Goal: Task Accomplishment & Management: Use online tool/utility

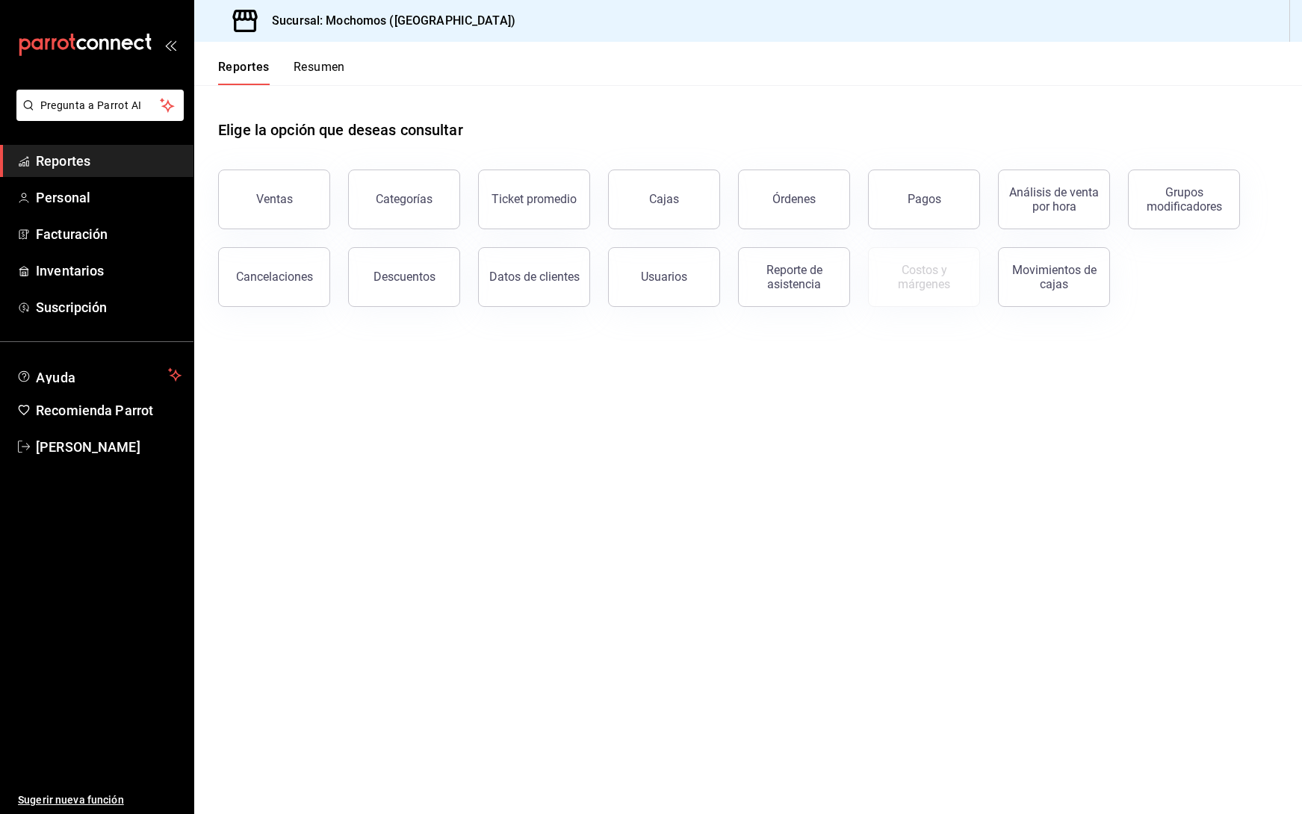
click at [301, 188] on button "Ventas" at bounding box center [274, 200] width 112 height 60
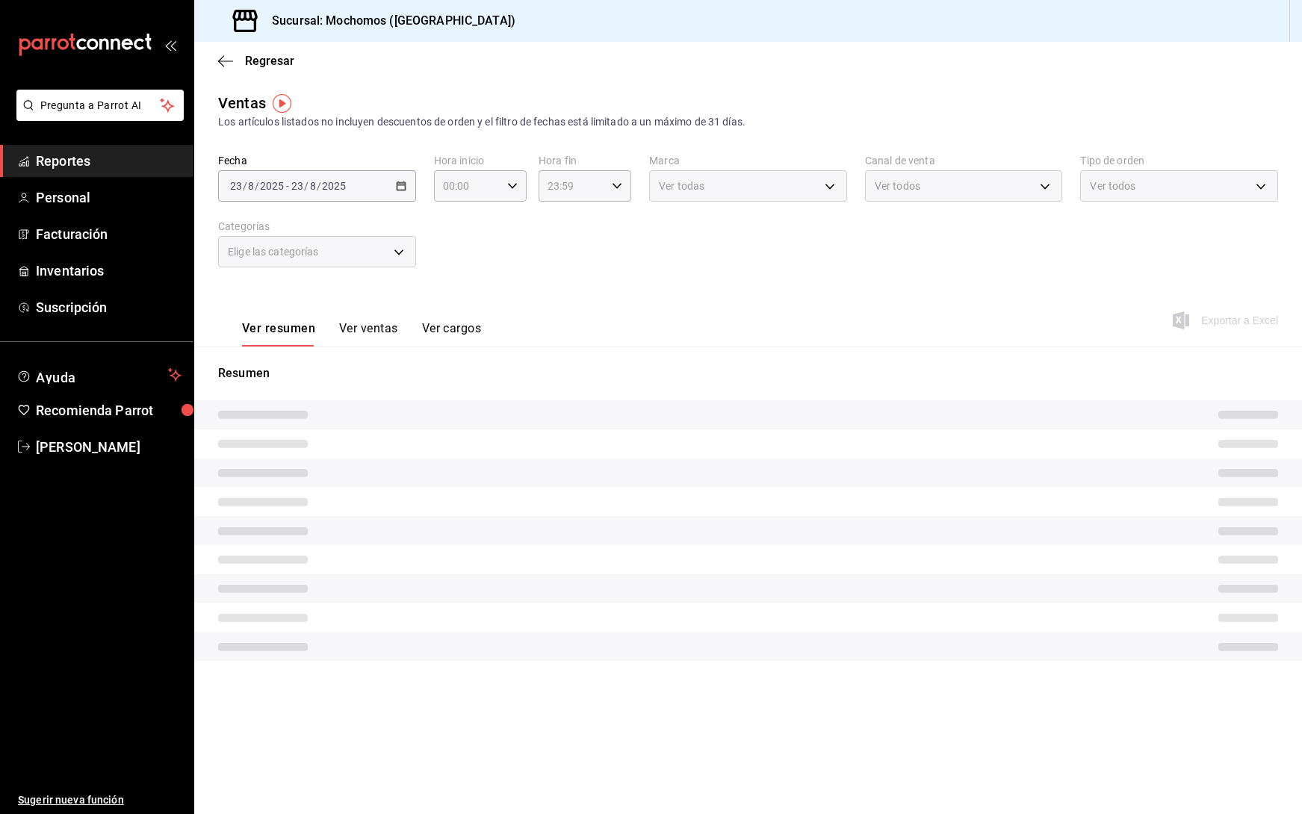
type input "05:00"
click at [408, 186] on div "[DATE] [DATE] - [DATE] [DATE]" at bounding box center [317, 185] width 198 height 31
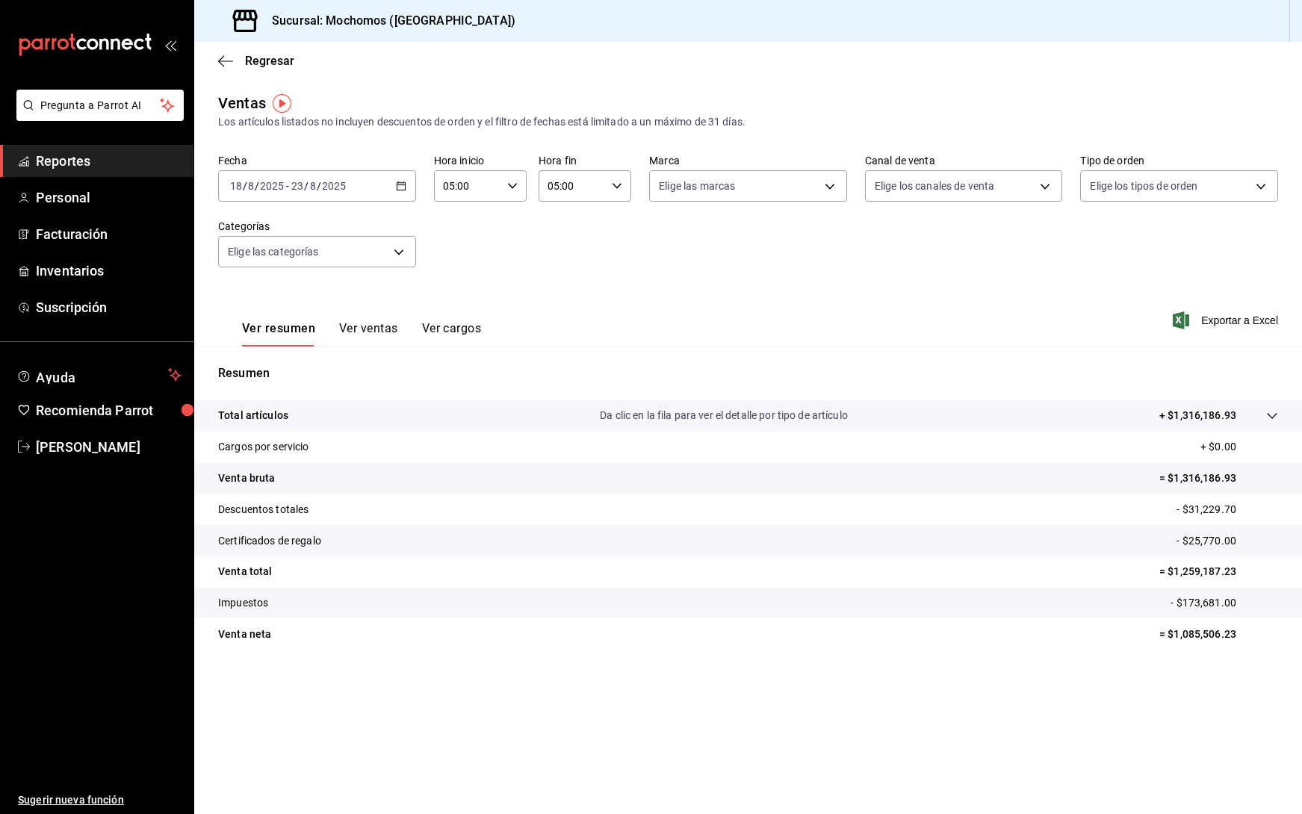
click at [408, 188] on div "[DATE] [DATE] - [DATE] [DATE]" at bounding box center [317, 185] width 198 height 31
click at [282, 362] on span "Rango de fechas" at bounding box center [289, 366] width 116 height 16
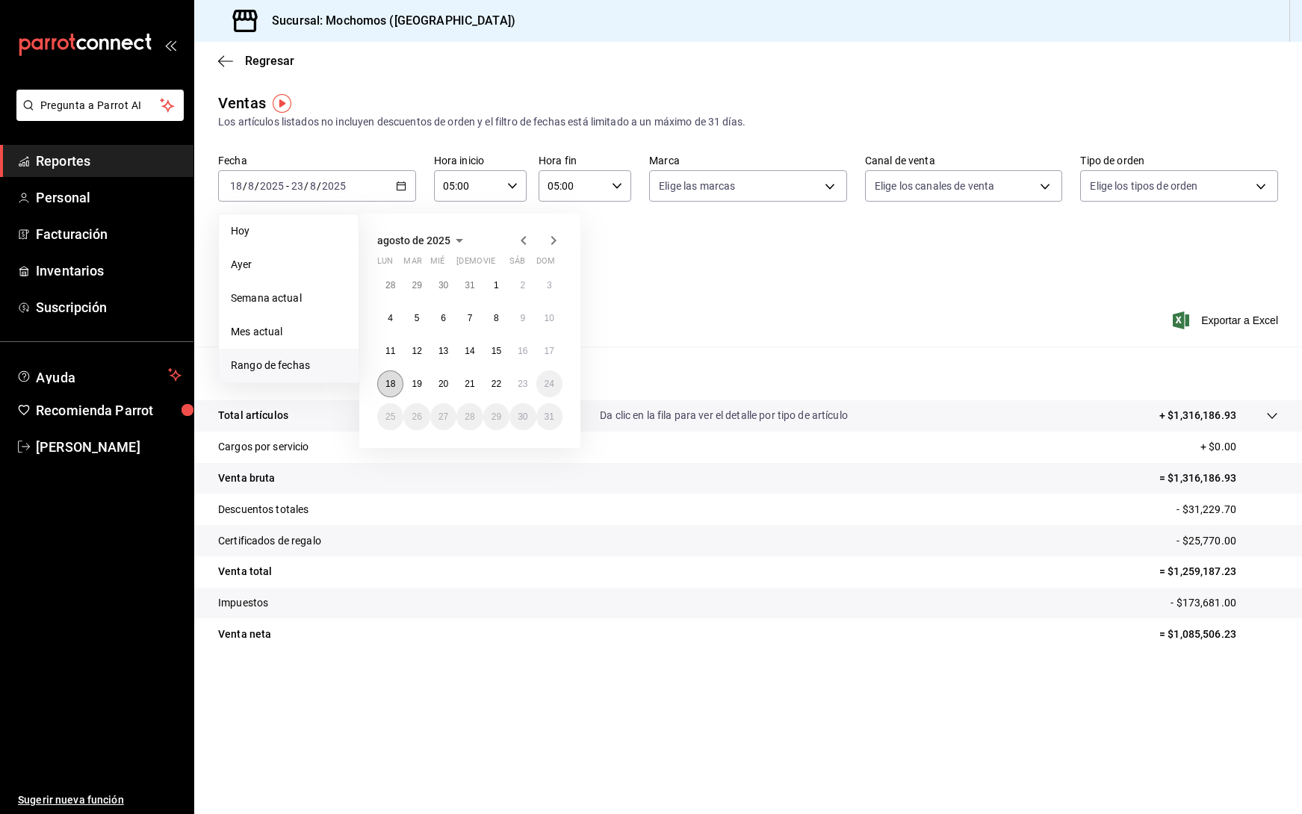
click at [393, 384] on abbr "18" at bounding box center [391, 384] width 10 height 10
click at [526, 386] on abbr "23" at bounding box center [523, 384] width 10 height 10
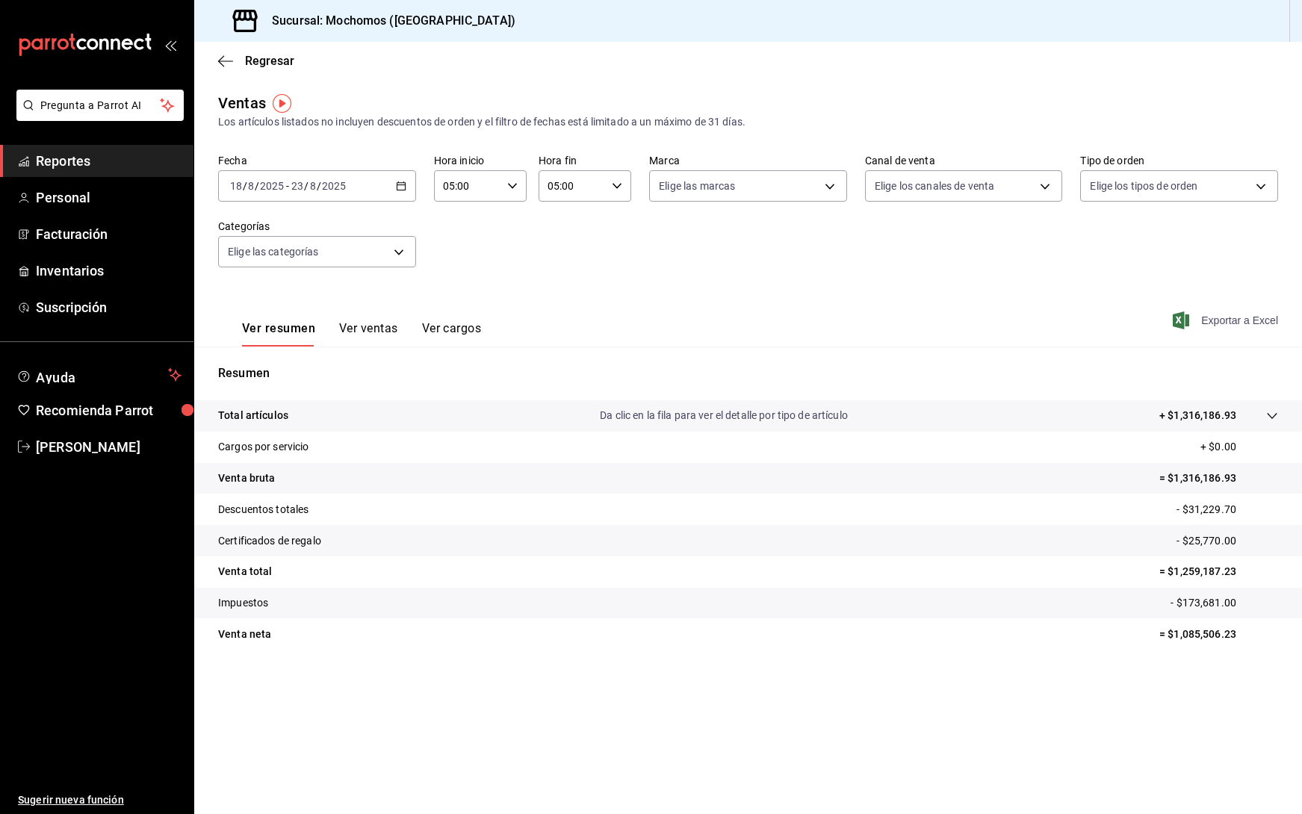
click at [1223, 314] on span "Exportar a Excel" at bounding box center [1227, 321] width 102 height 18
